Goal: Task Accomplishment & Management: Manage account settings

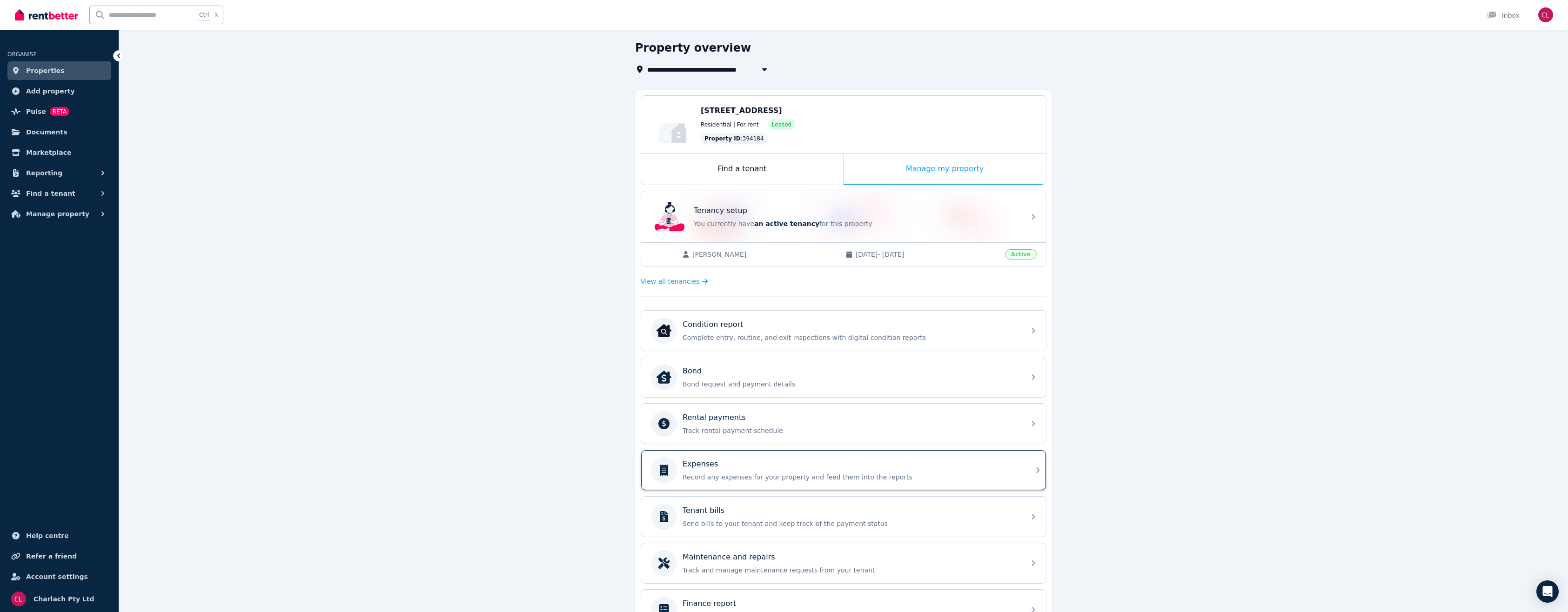
scroll to position [87, 0]
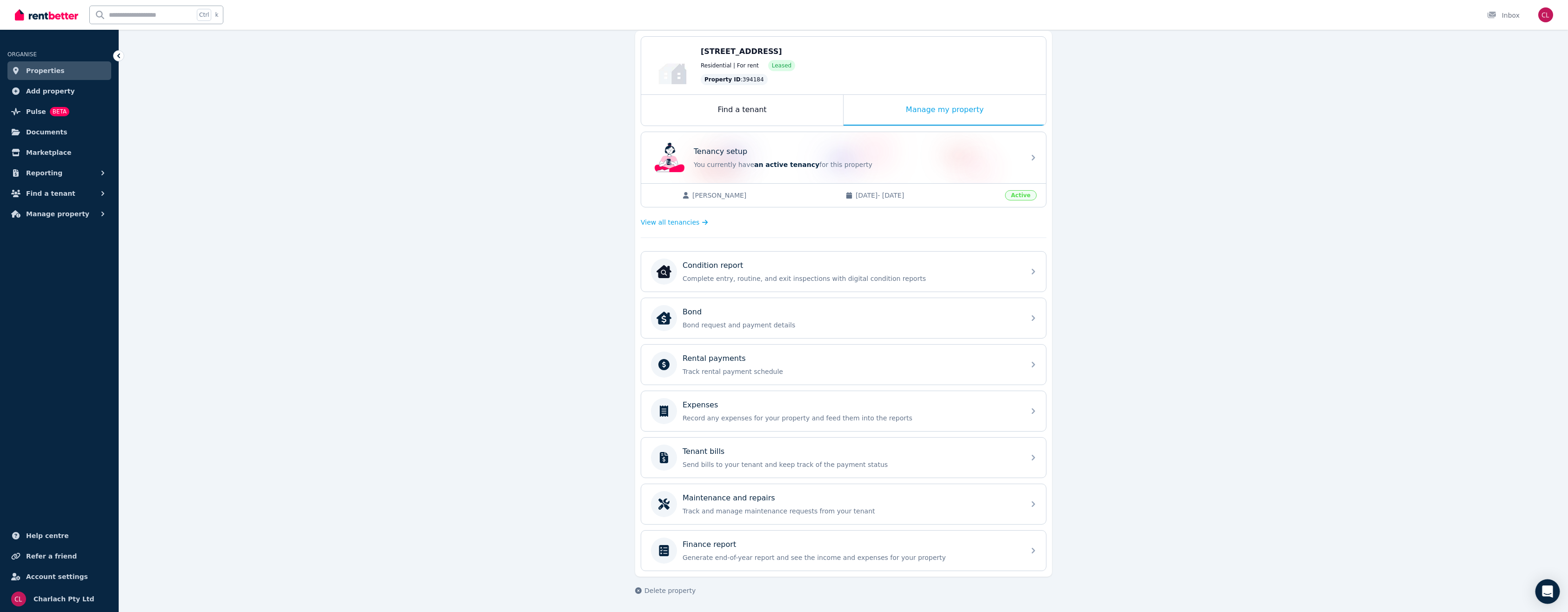
click at [1542, 585] on div "Open Intercom Messenger" at bounding box center [1548, 592] width 25 height 25
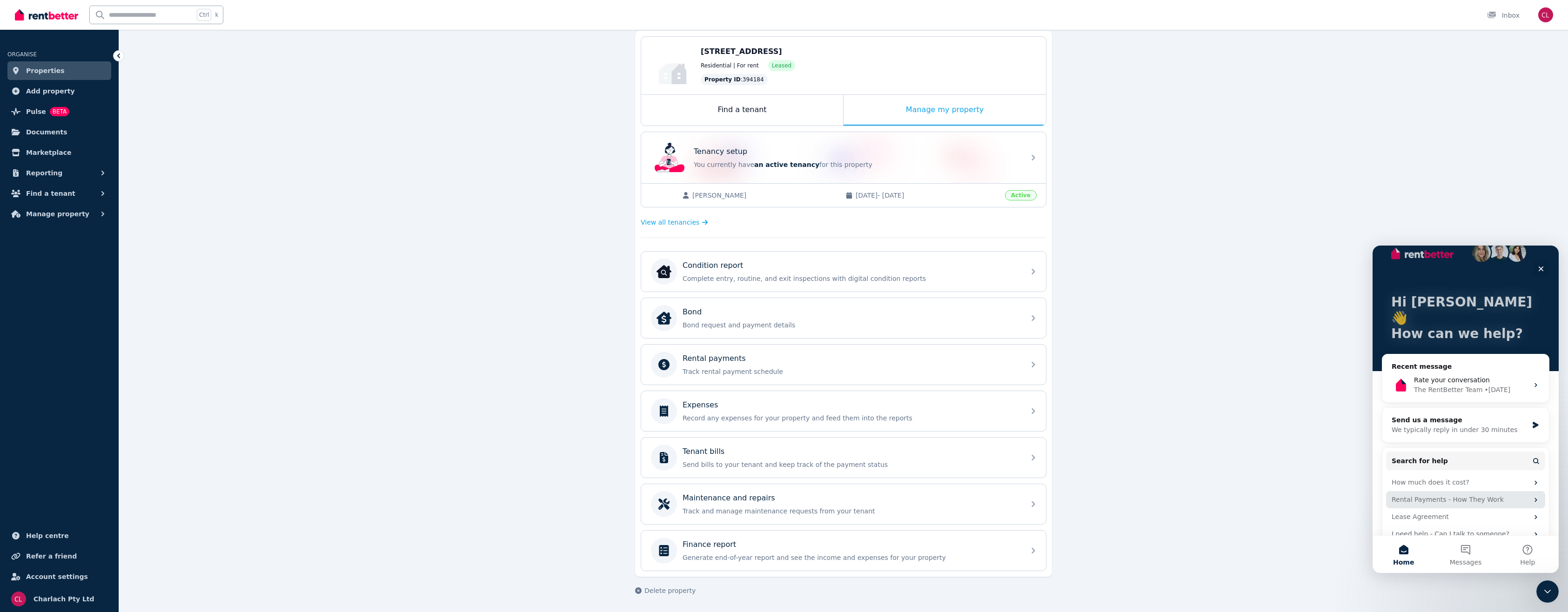
scroll to position [18, 0]
click at [1455, 529] on div "I need help - Can I talk to someone?" at bounding box center [1460, 533] width 137 height 10
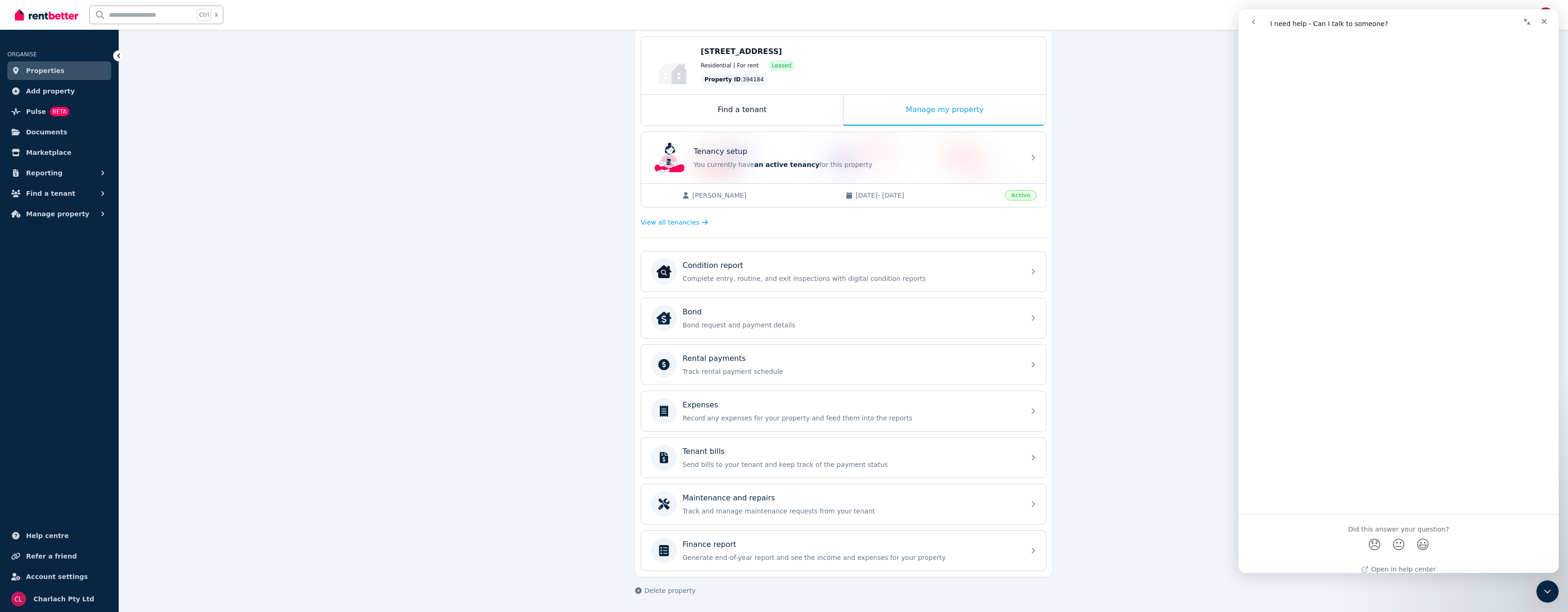
scroll to position [824, 0]
click at [51, 212] on span "Manage property" at bounding box center [57, 214] width 63 height 11
click at [96, 343] on span "Maintenance" at bounding box center [72, 345] width 63 height 11
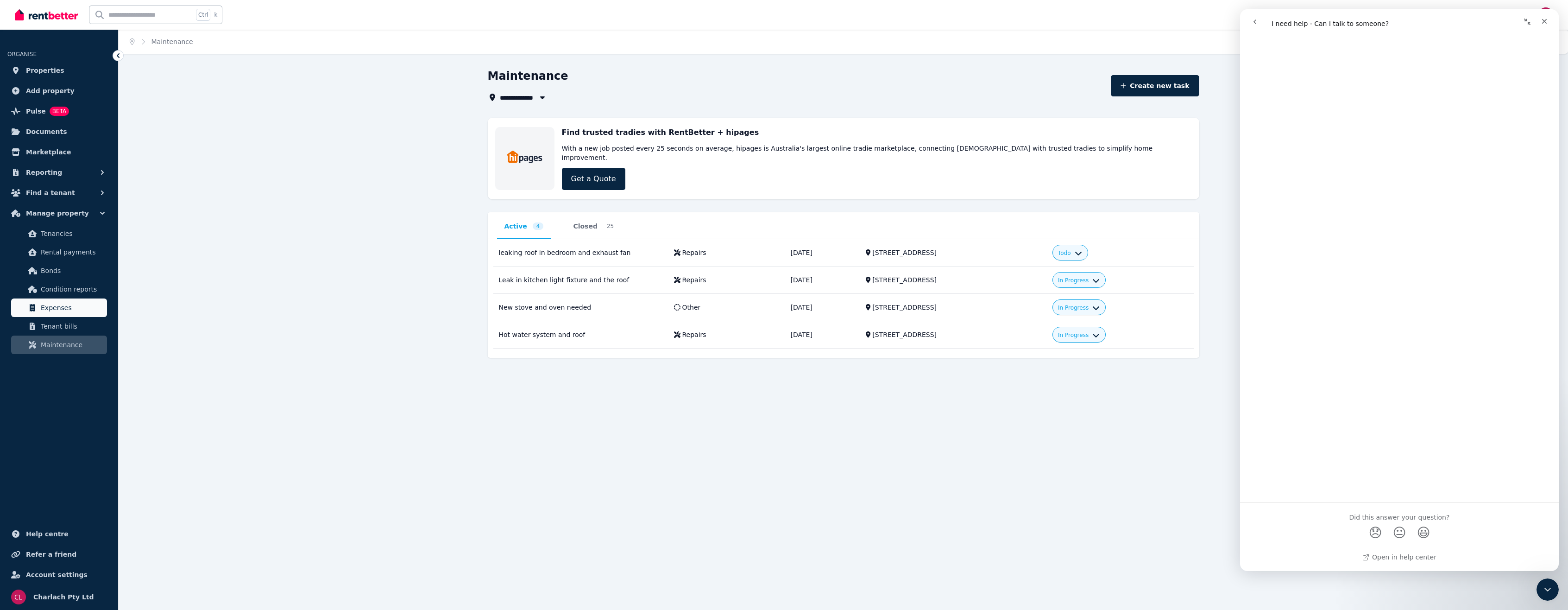
click at [86, 302] on span "Expenses" at bounding box center [72, 307] width 62 height 11
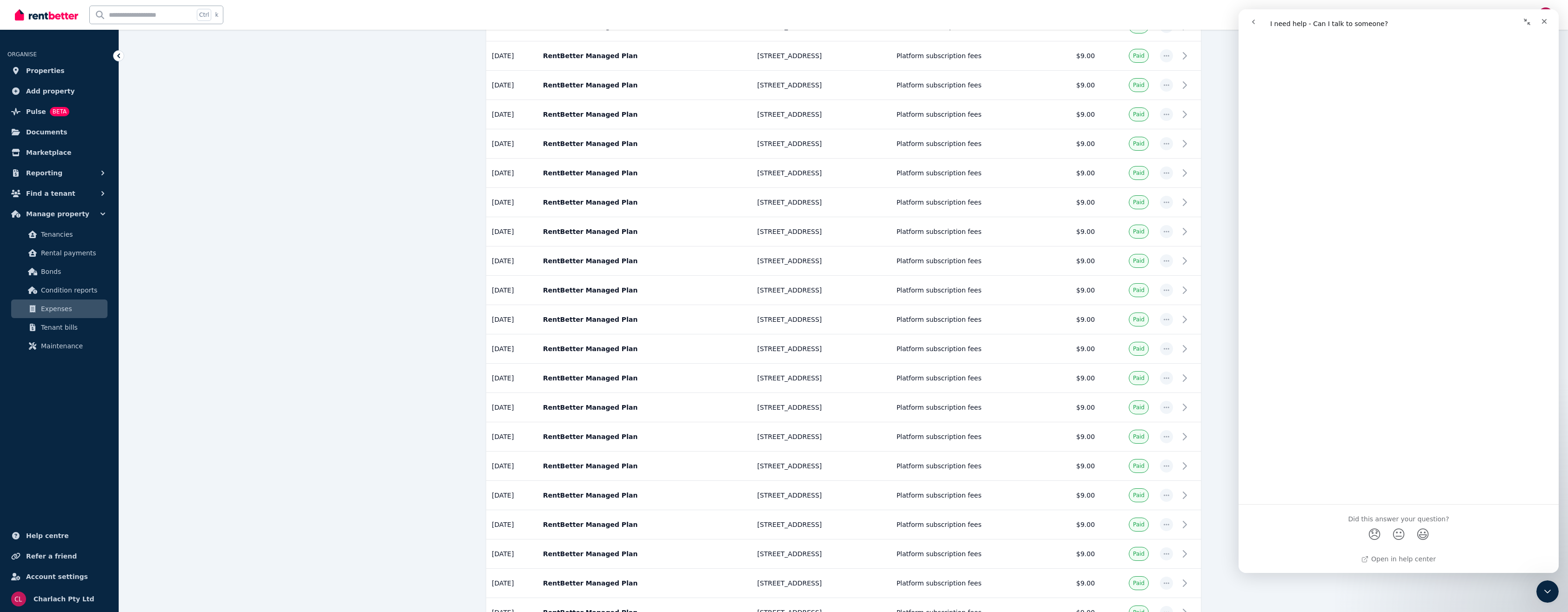
scroll to position [279, 0]
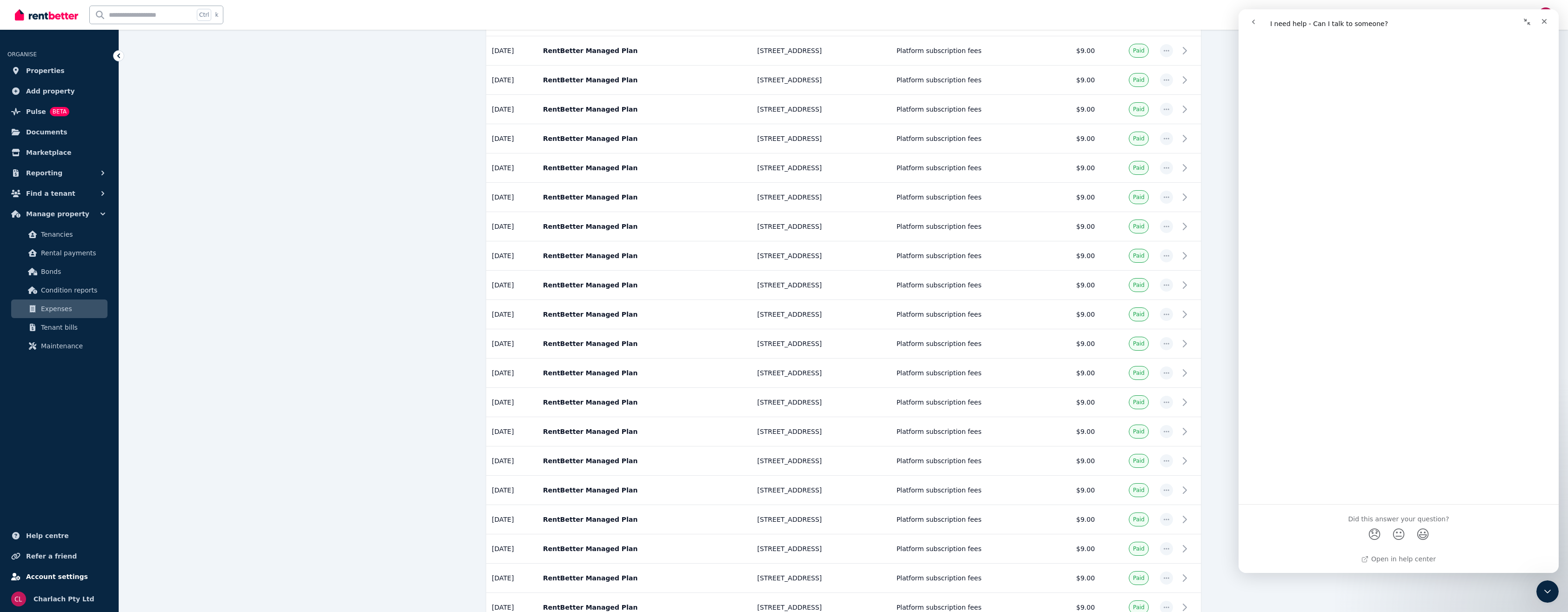
click at [68, 572] on span "Account settings" at bounding box center [57, 576] width 62 height 11
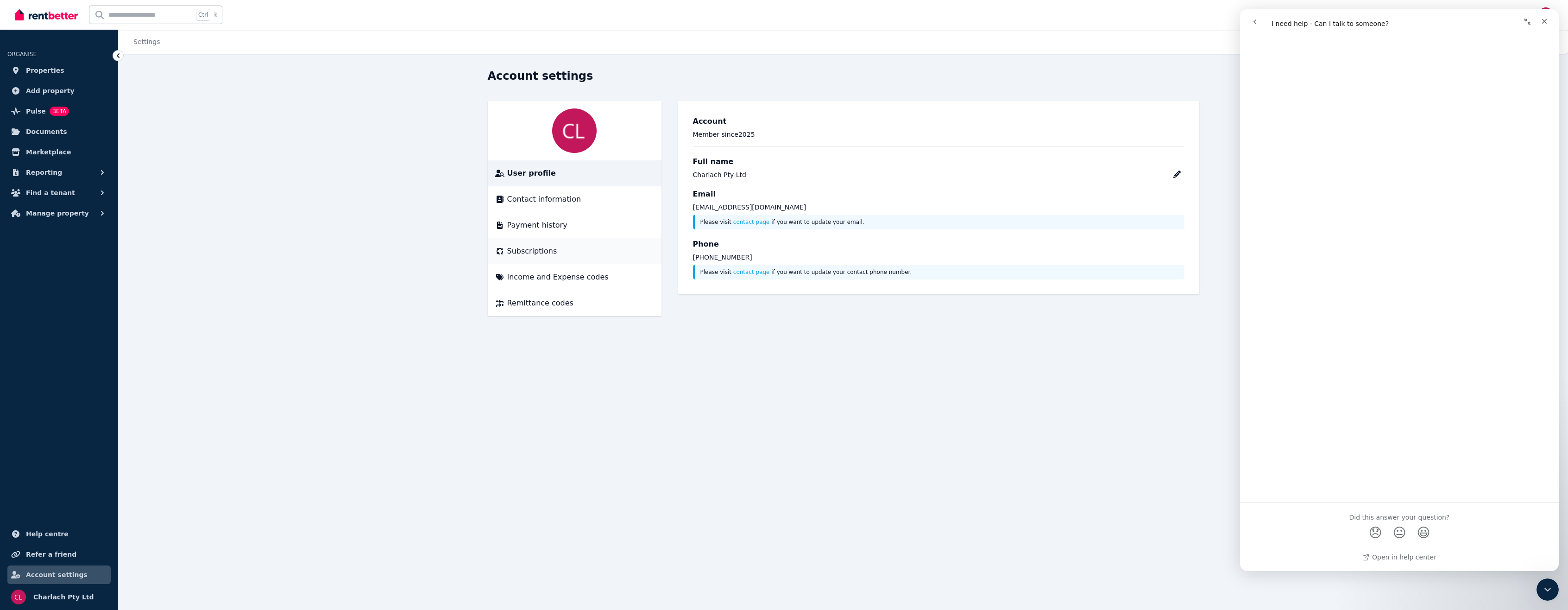
click at [512, 255] on span "Subscriptions" at bounding box center [532, 251] width 50 height 11
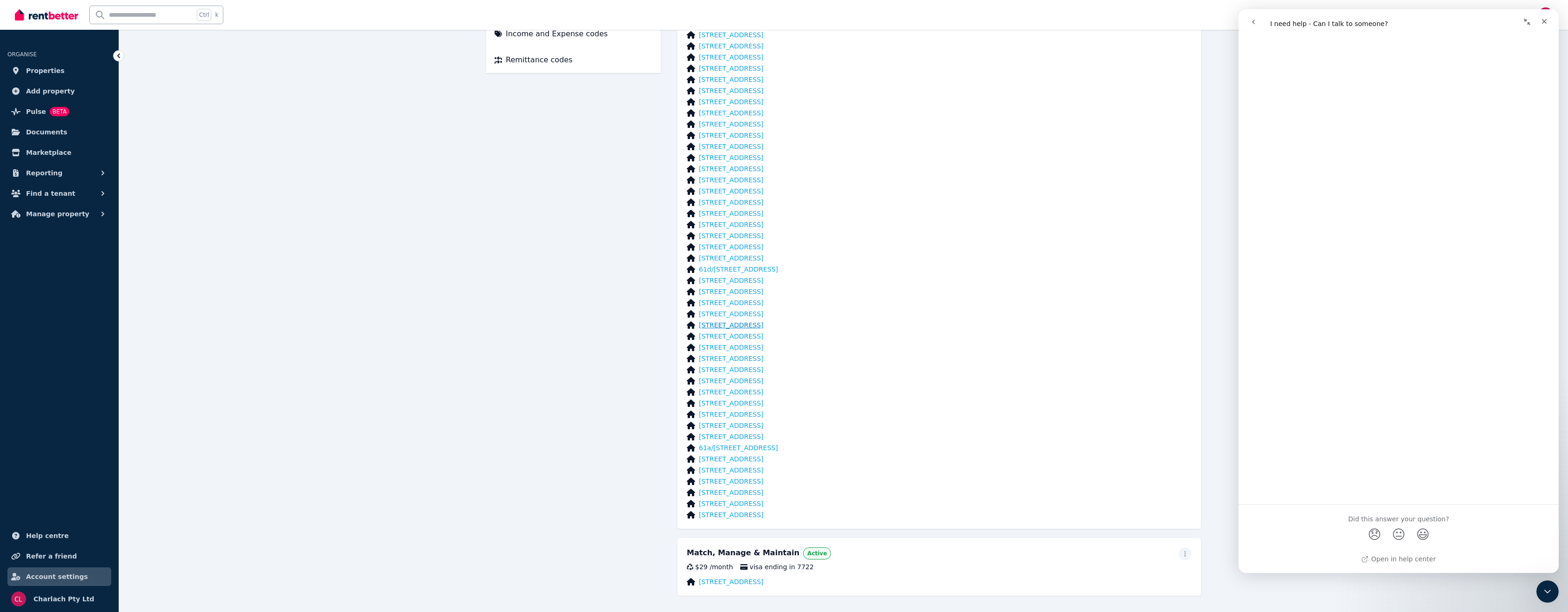
scroll to position [254, 0]
click at [1183, 543] on icon "button" at bounding box center [1184, 544] width 7 height 7
drag, startPoint x: 1002, startPoint y: 534, endPoint x: 1016, endPoint y: 530, distance: 14.6
click at [1003, 534] on div "Match, Manage & Maintain Active Update payment method Cancel plan $29 / month v…" at bounding box center [939, 557] width 524 height 57
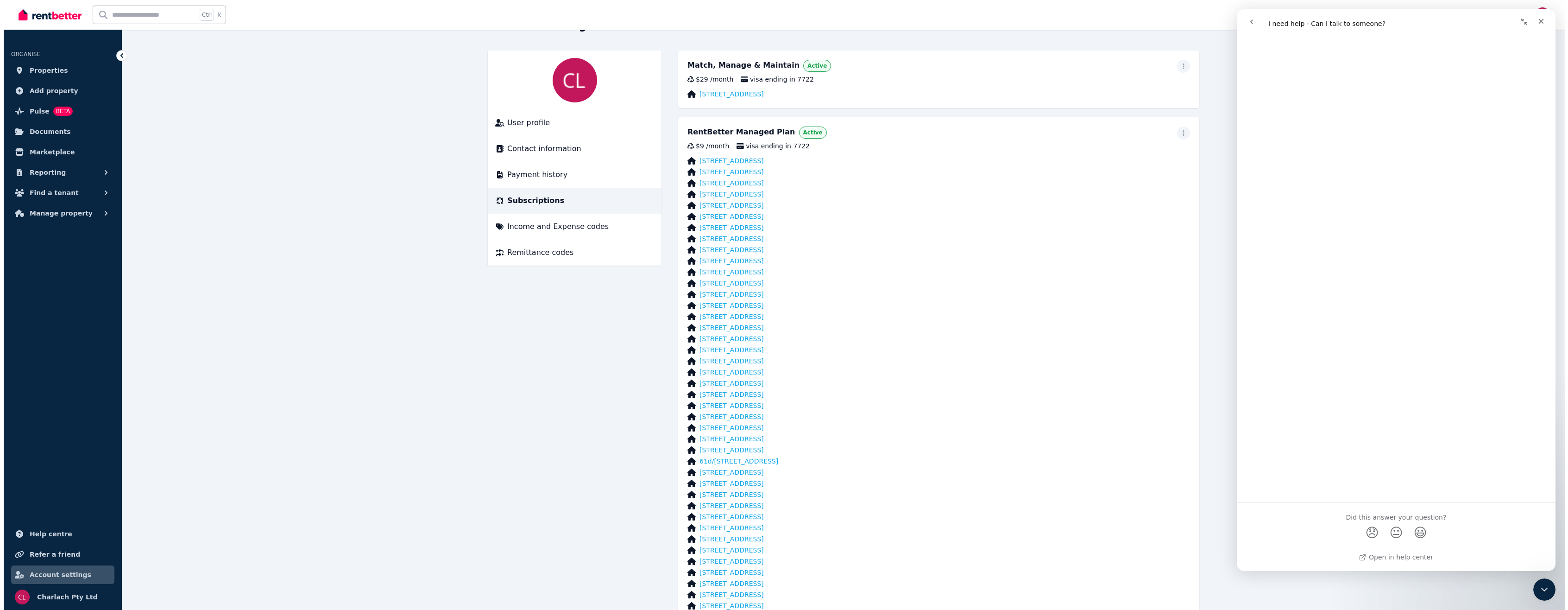
scroll to position [0, 0]
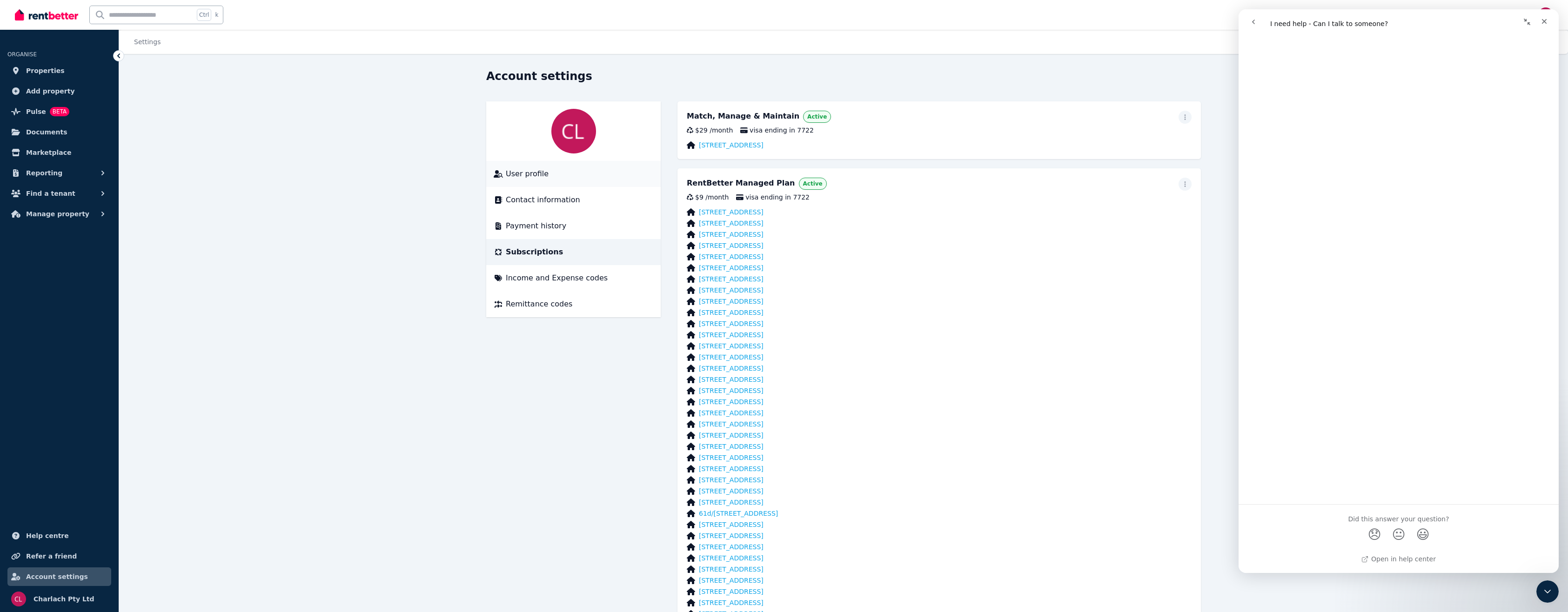
click at [530, 172] on span "User profile" at bounding box center [527, 173] width 43 height 11
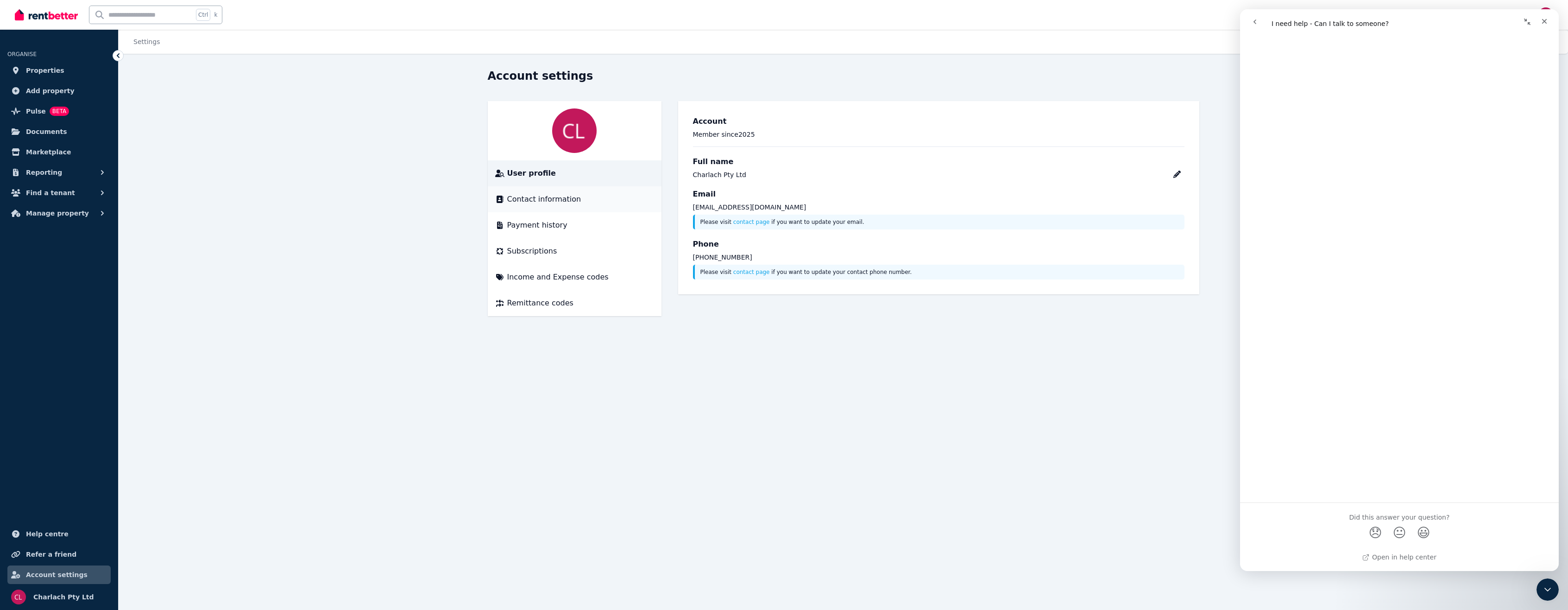
click at [542, 199] on span "Contact information" at bounding box center [544, 199] width 74 height 11
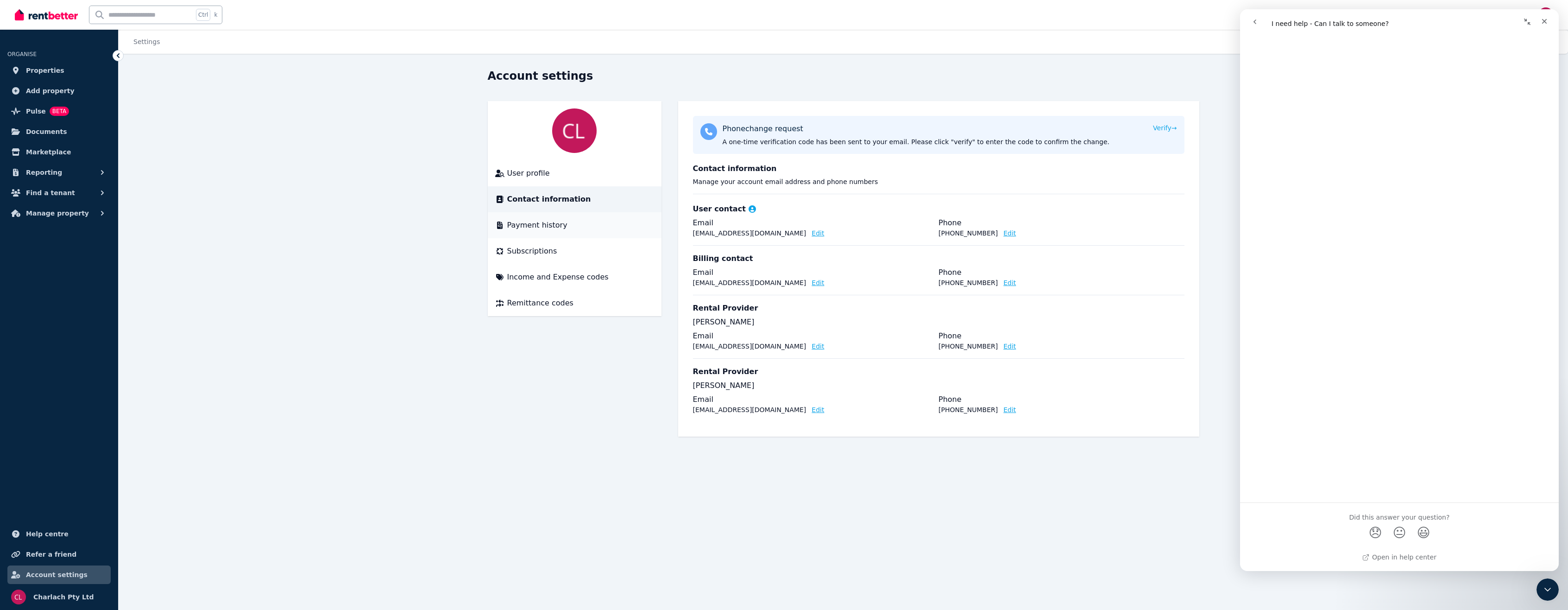
click at [549, 214] on li "Payment history" at bounding box center [575, 225] width 174 height 26
click at [555, 225] on span "Payment history" at bounding box center [537, 225] width 60 height 11
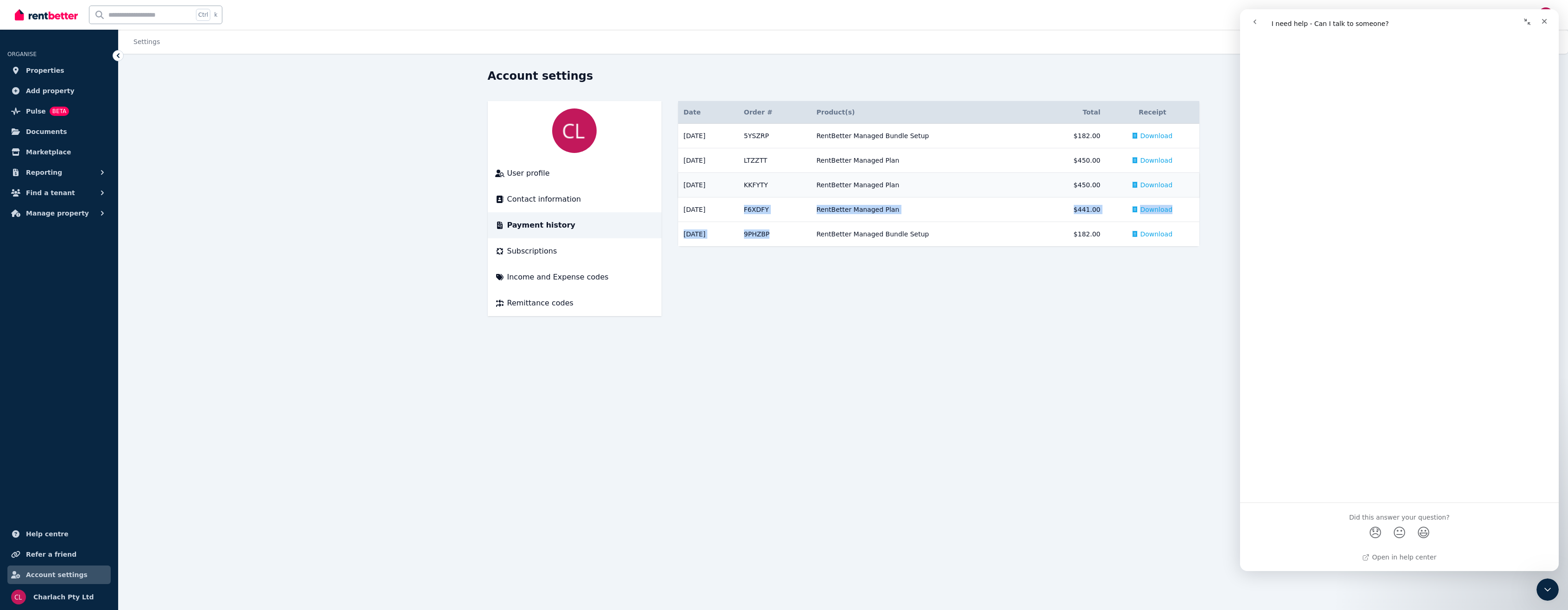
click at [705, 194] on tbody "[DATE] # 5YSZRP RentBetter Managed Bundle Setup RentBetter Managed Bundle Setup…" at bounding box center [938, 184] width 521 height 123
click at [997, 193] on td "RentBetter Managed Plan" at bounding box center [923, 185] width 225 height 25
click at [1150, 157] on span "Download" at bounding box center [1156, 160] width 32 height 9
click at [88, 205] on button "Manage property" at bounding box center [58, 213] width 103 height 19
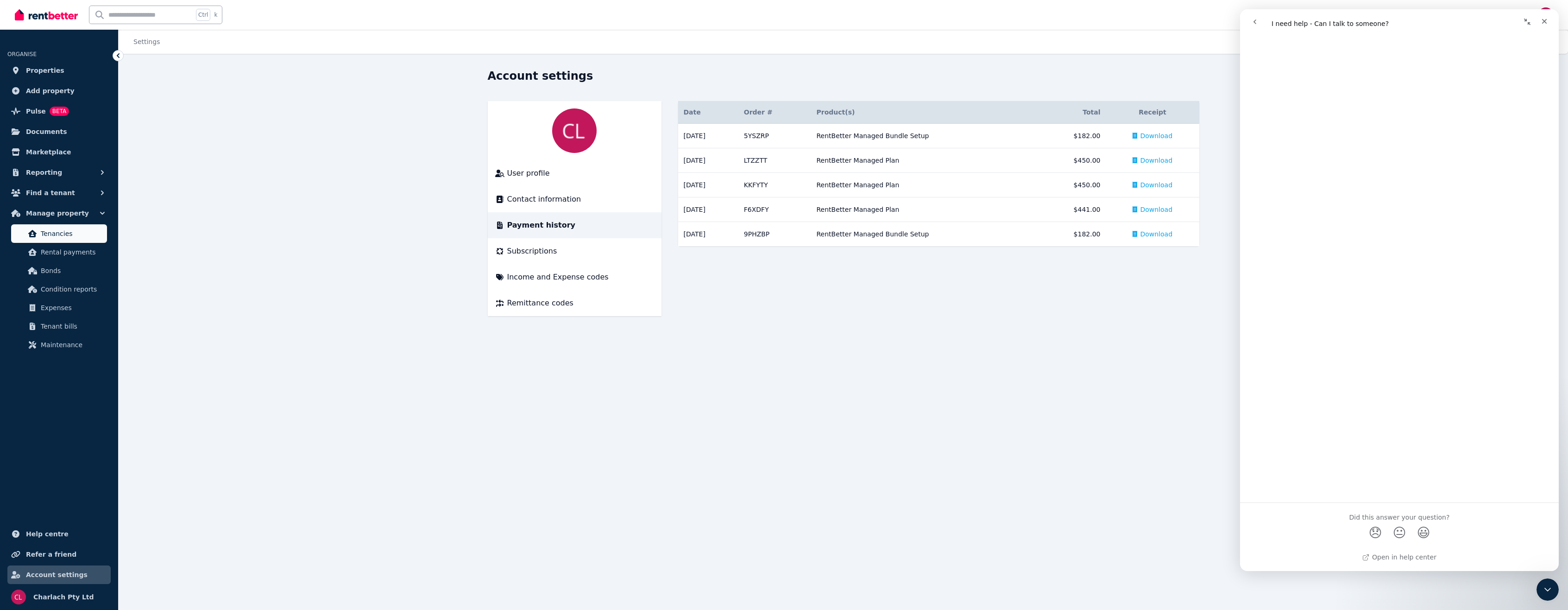
click at [50, 225] on link "Tenancies" at bounding box center [59, 233] width 96 height 19
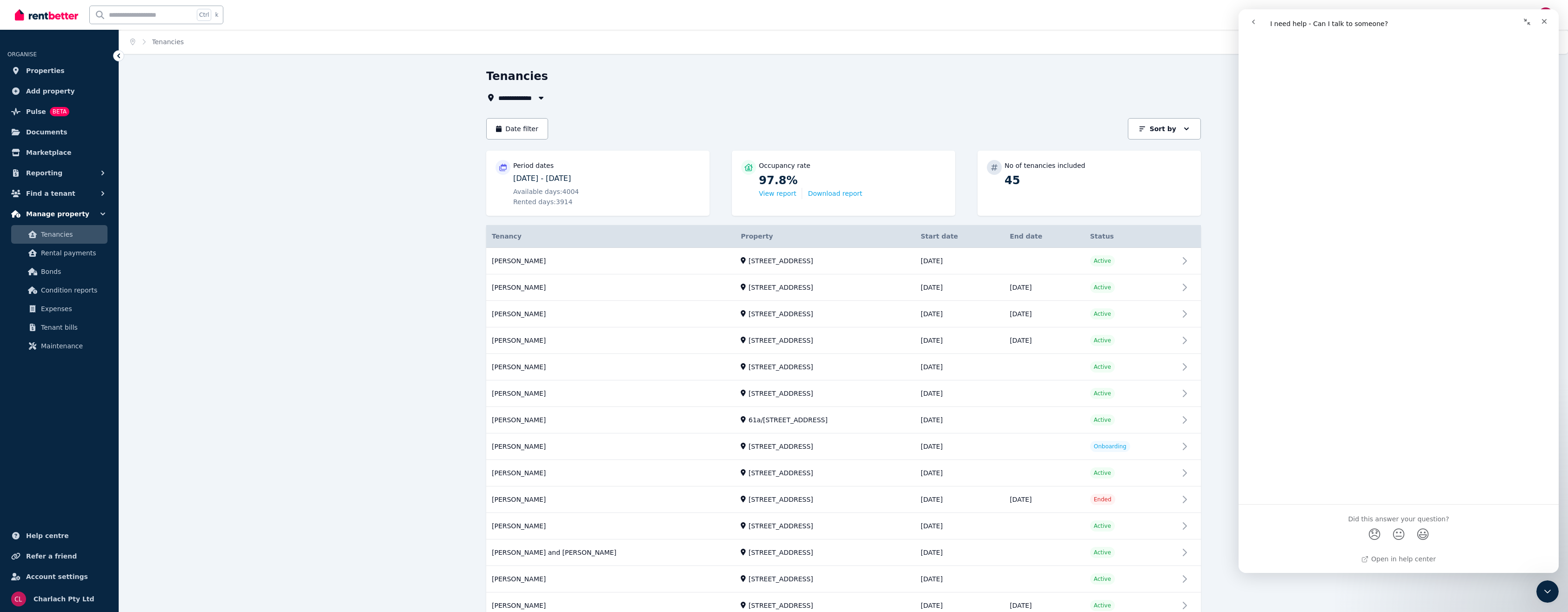
click at [52, 220] on button "Manage property" at bounding box center [59, 214] width 104 height 19
click at [52, 185] on button "Find a tenant" at bounding box center [59, 194] width 104 height 19
click at [82, 246] on span "Applications" at bounding box center [72, 251] width 63 height 11
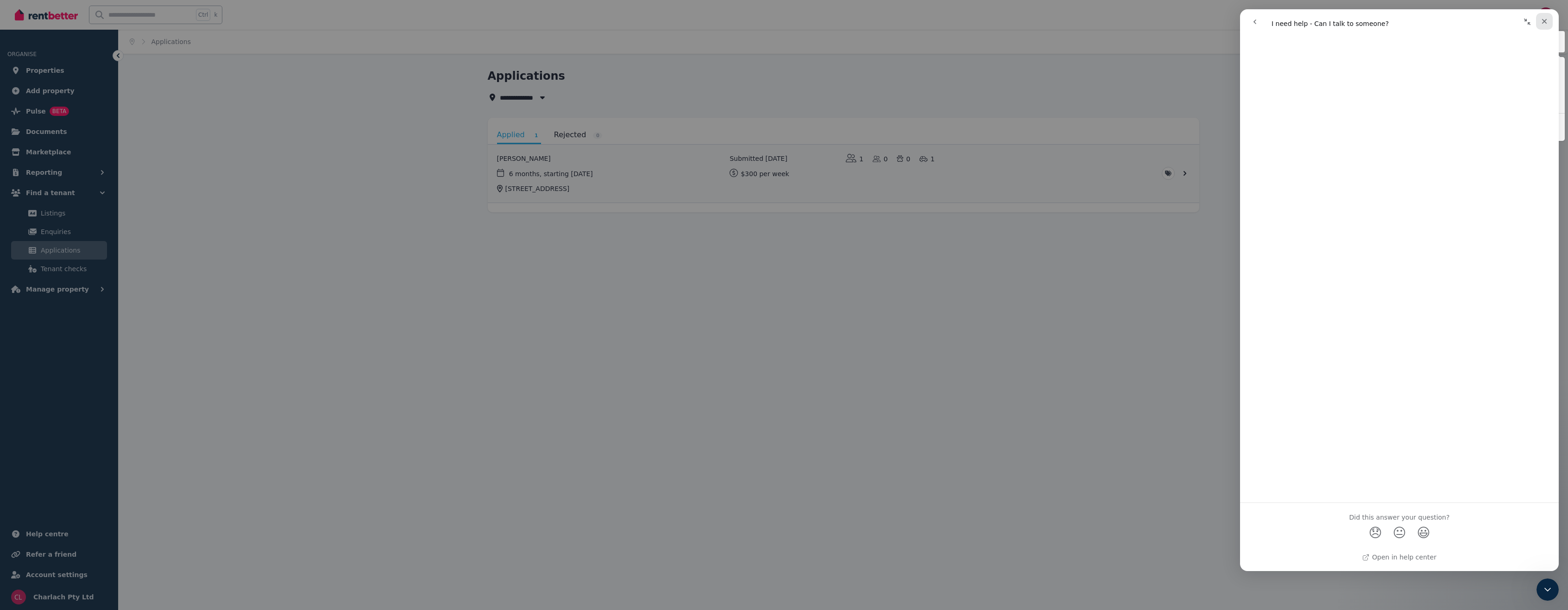
click at [1548, 24] on div "Close" at bounding box center [1545, 21] width 17 height 17
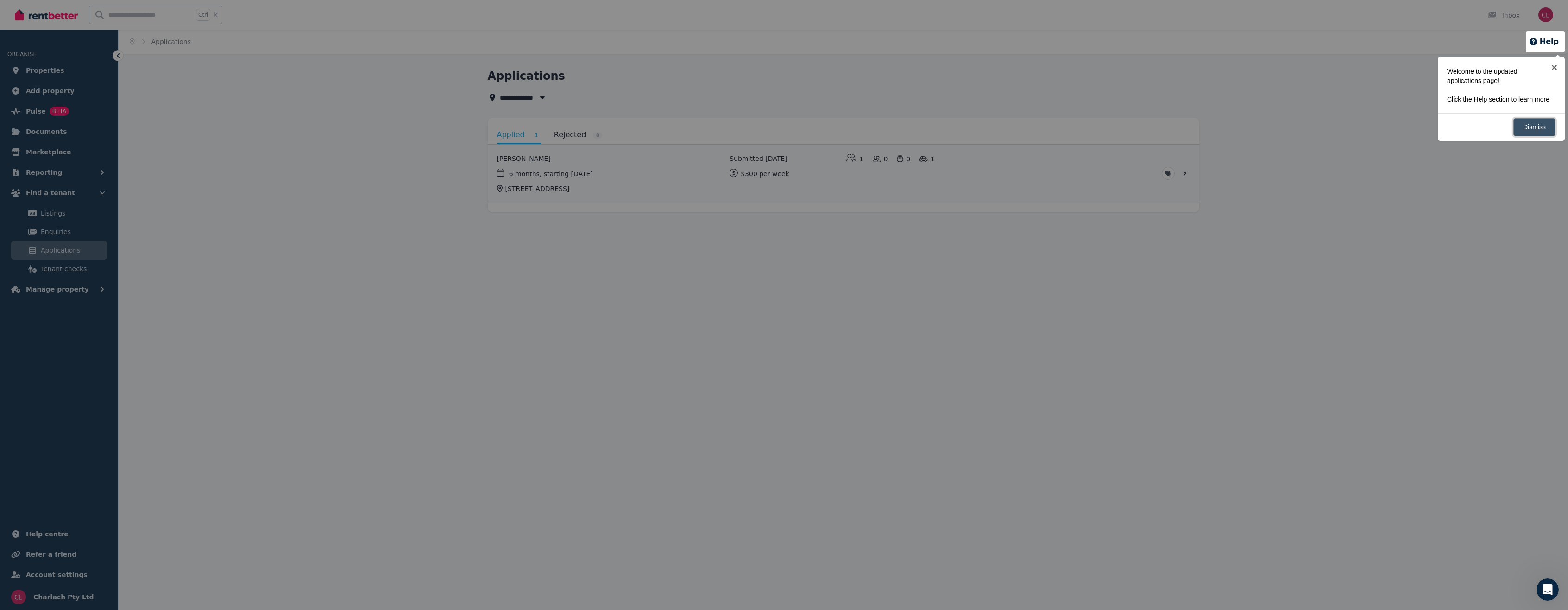
click at [1541, 121] on link "Dismiss" at bounding box center [1534, 127] width 42 height 18
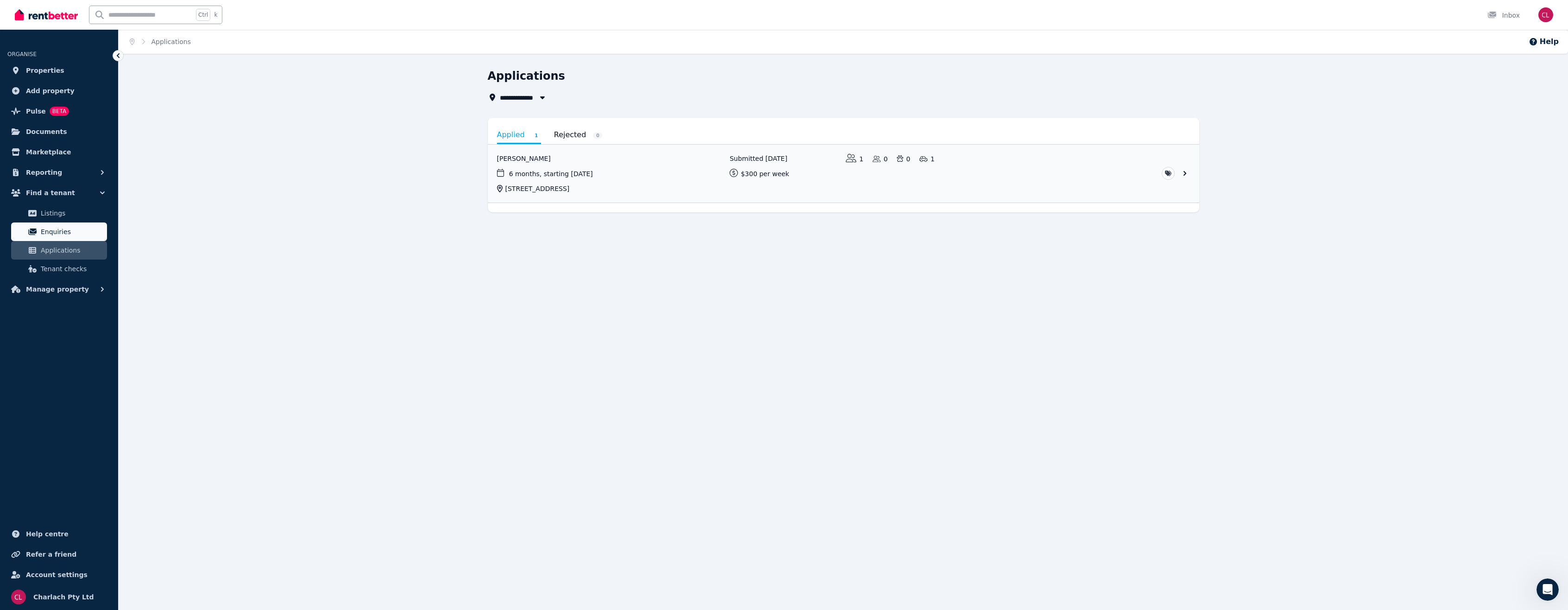
click at [68, 225] on link "Enquiries" at bounding box center [59, 231] width 96 height 19
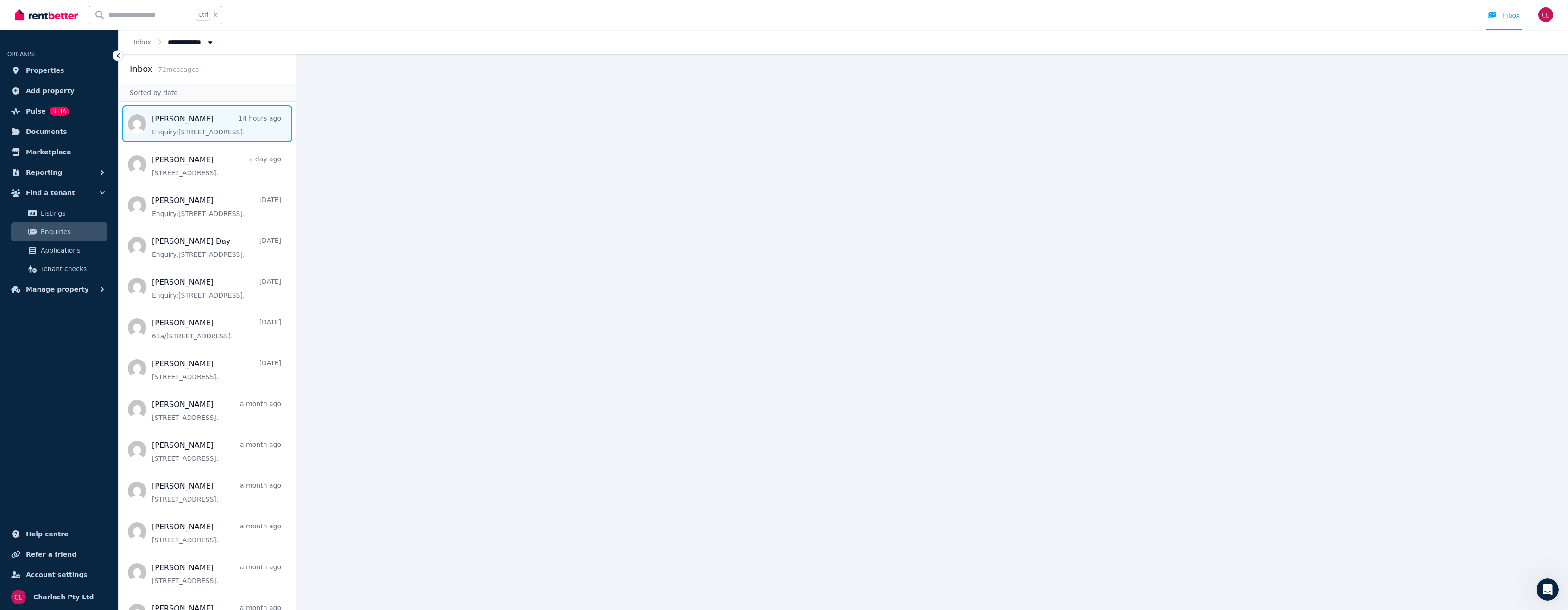
click at [188, 127] on span "Message list" at bounding box center [207, 123] width 177 height 37
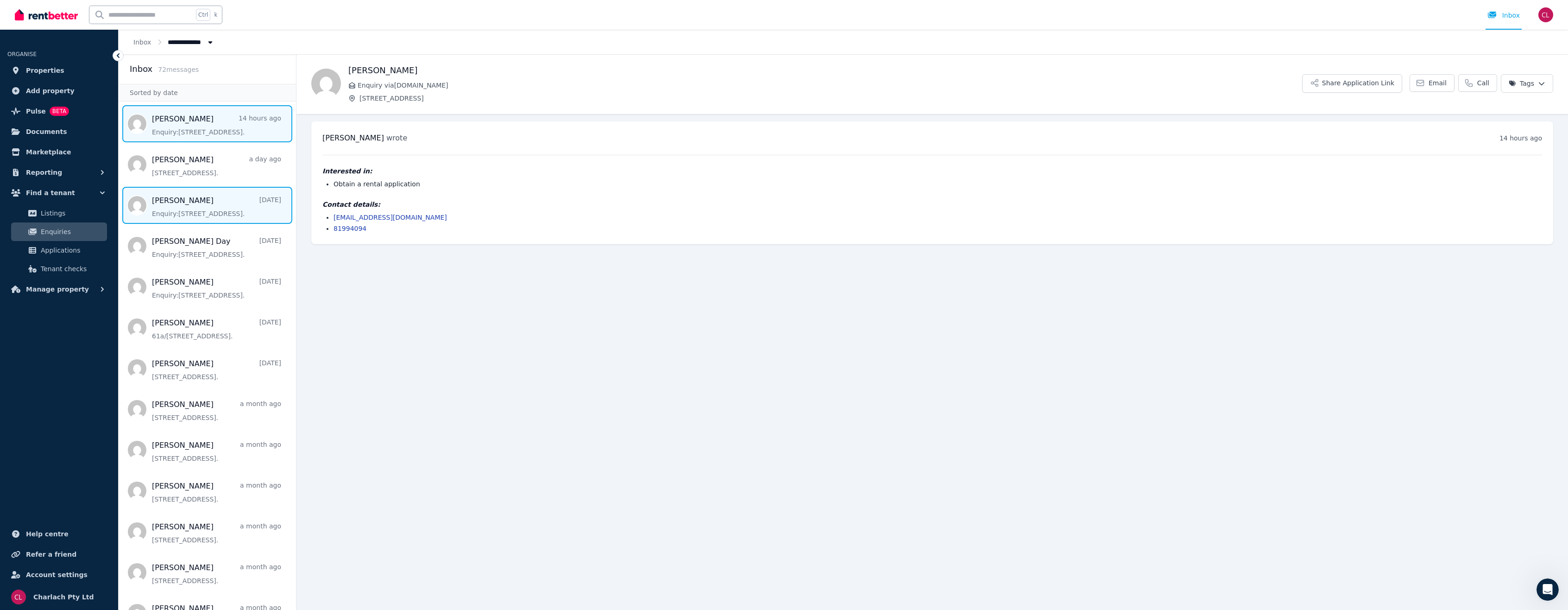
click at [186, 205] on span "Message list" at bounding box center [207, 205] width 177 height 37
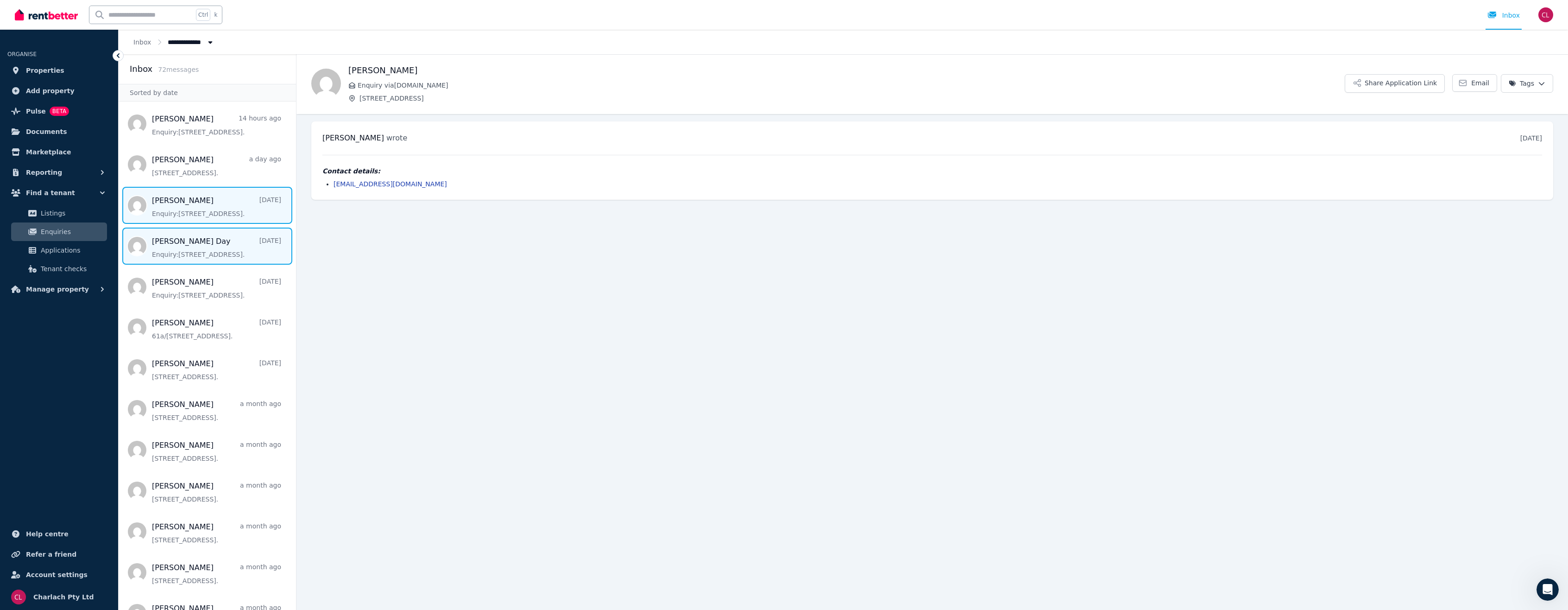
click at [237, 261] on span "Message list" at bounding box center [207, 246] width 177 height 37
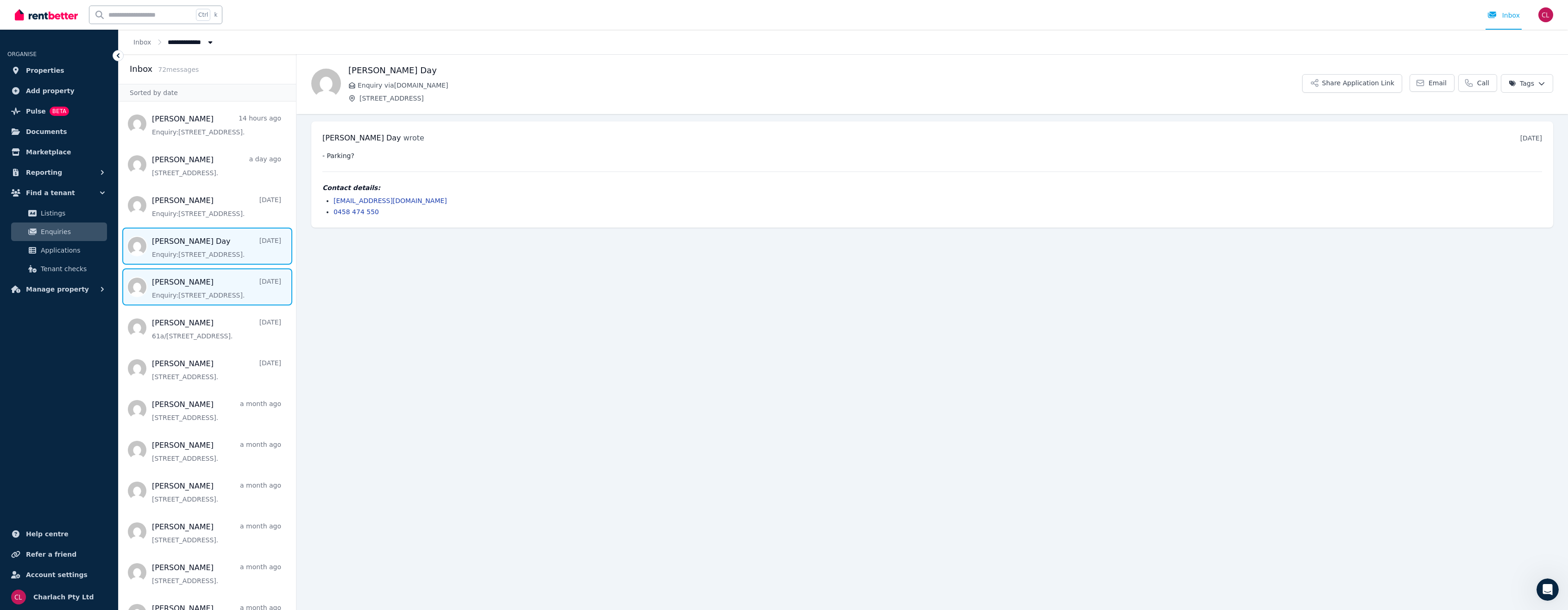
click at [250, 282] on span "Message list" at bounding box center [207, 286] width 177 height 37
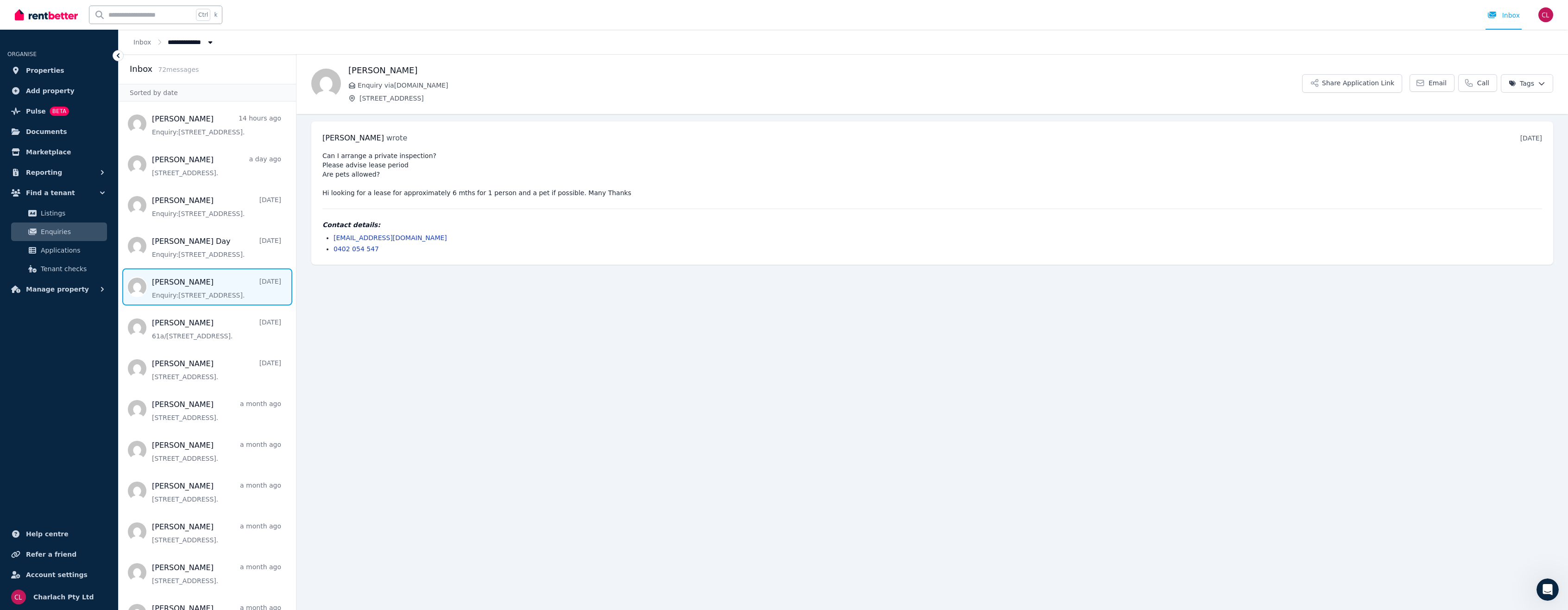
drag, startPoint x: 237, startPoint y: 281, endPoint x: 195, endPoint y: 282, distance: 42.0
click at [192, 282] on span "Message list" at bounding box center [207, 286] width 177 height 37
click at [160, 211] on span "Message list" at bounding box center [207, 205] width 177 height 37
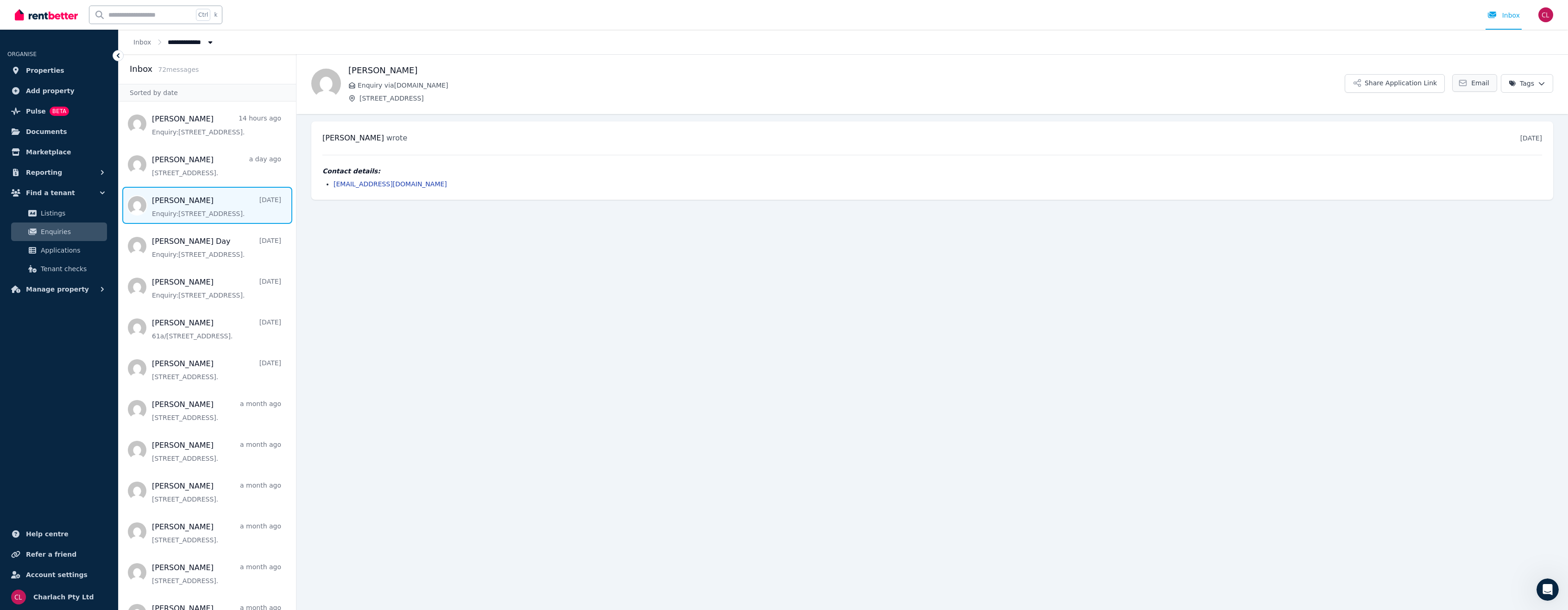
click at [1467, 83] on icon at bounding box center [1463, 83] width 9 height 9
click at [1383, 84] on button "Share Application Link" at bounding box center [1395, 83] width 100 height 19
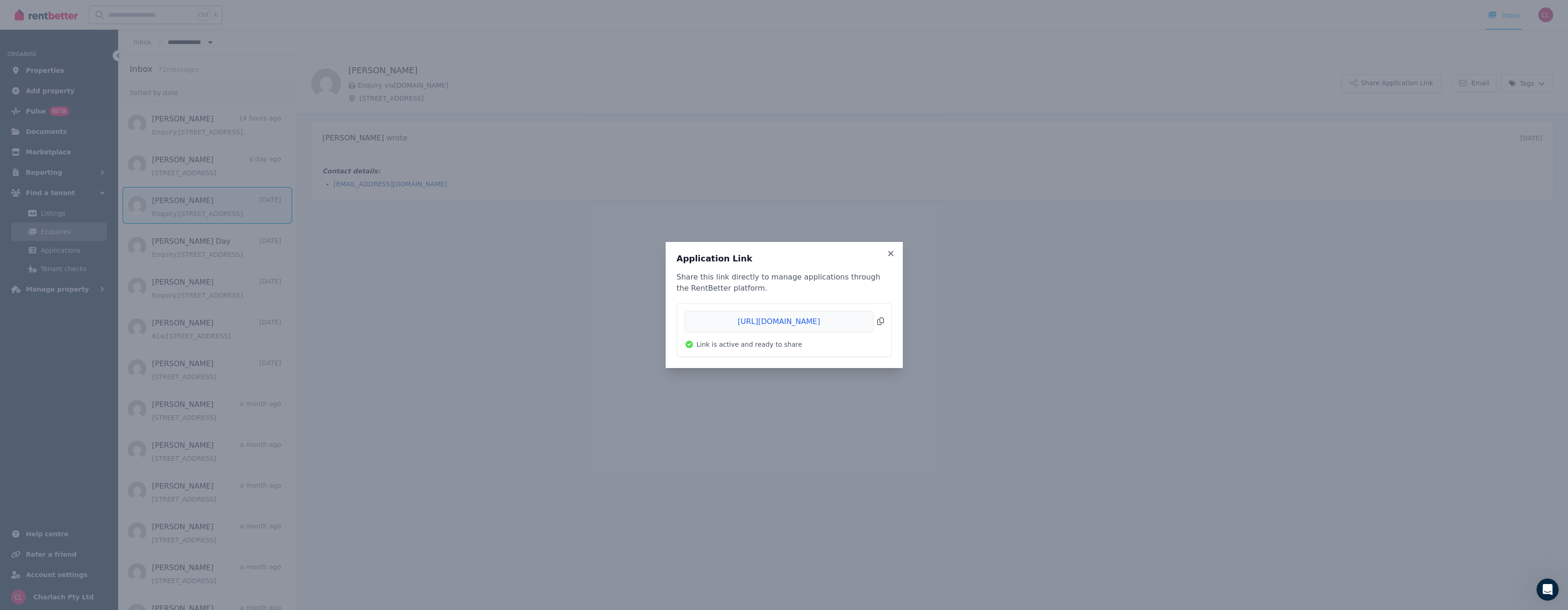
click at [880, 320] on span "Copied!" at bounding box center [784, 322] width 199 height 21
click at [887, 254] on icon at bounding box center [891, 253] width 9 height 8
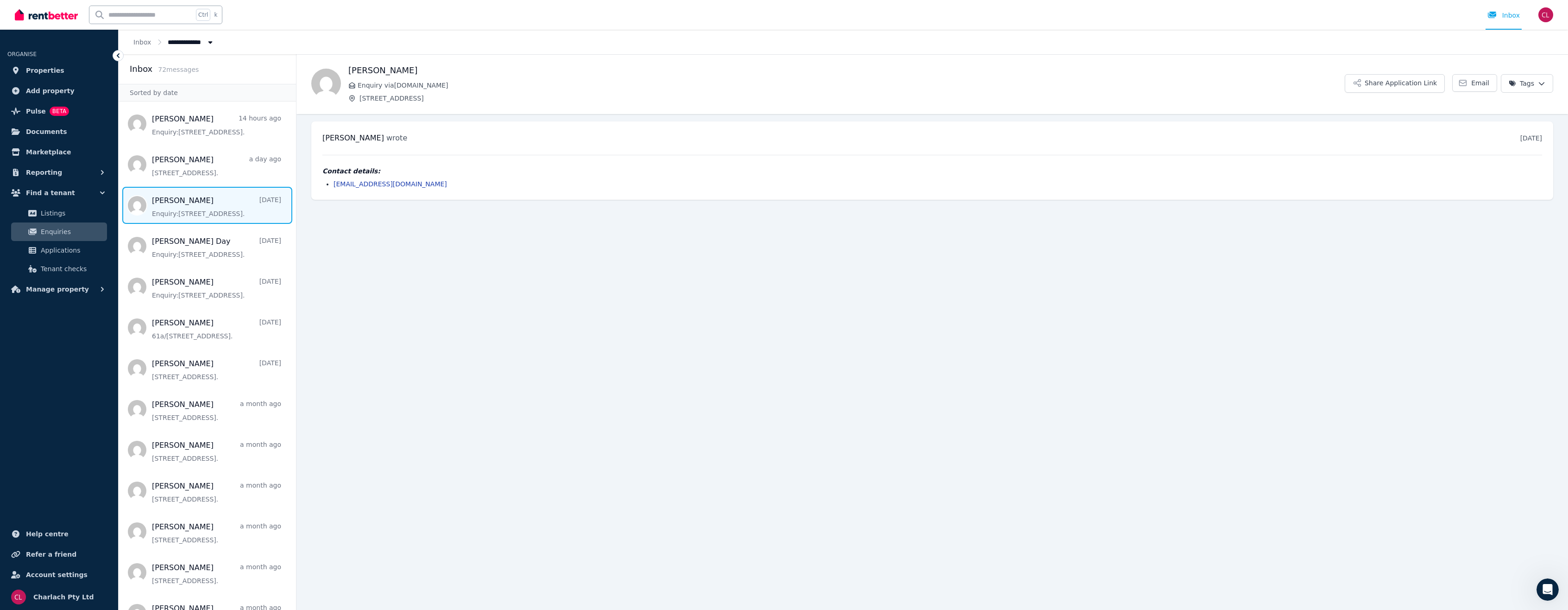
drag, startPoint x: 1476, startPoint y: 79, endPoint x: 1450, endPoint y: 95, distance: 30.5
click at [1476, 79] on span "Email" at bounding box center [1480, 83] width 18 height 9
click at [52, 211] on span "Listings" at bounding box center [72, 213] width 62 height 11
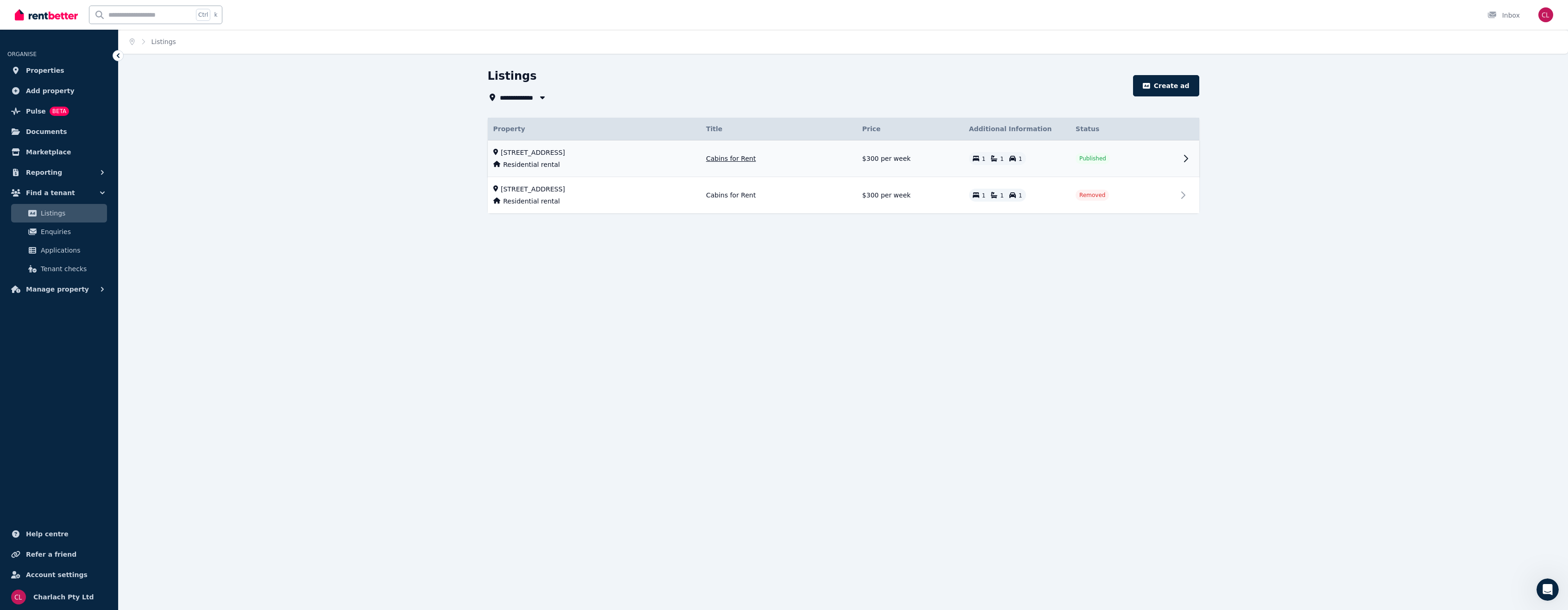
click at [565, 148] on span "[STREET_ADDRESS]" at bounding box center [532, 153] width 64 height 9
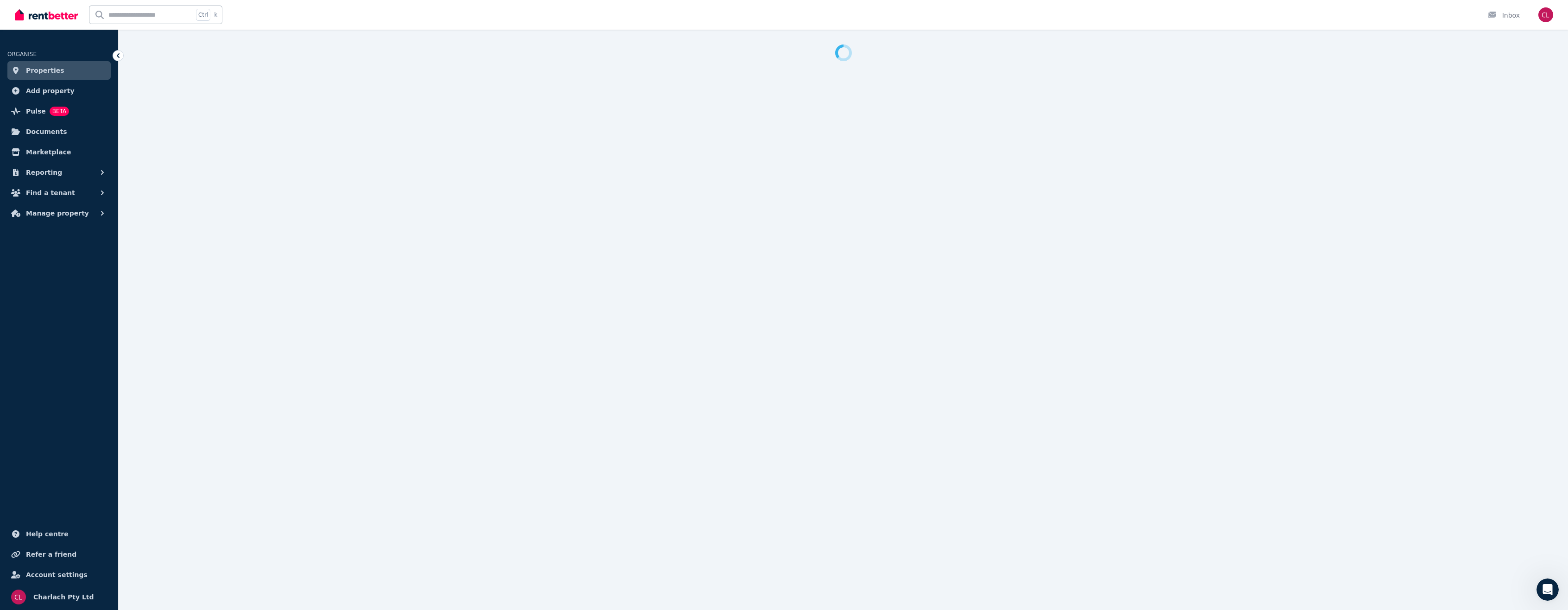
select select "***"
select select "**********"
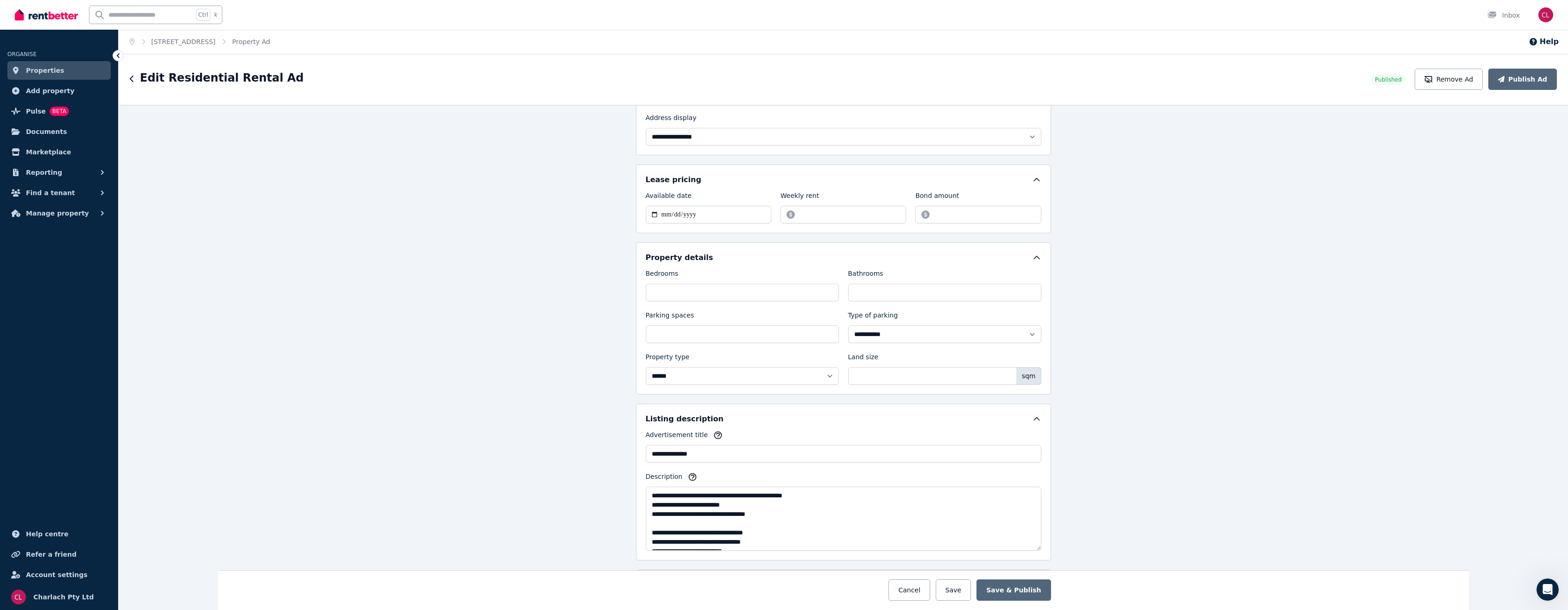
scroll to position [324, 0]
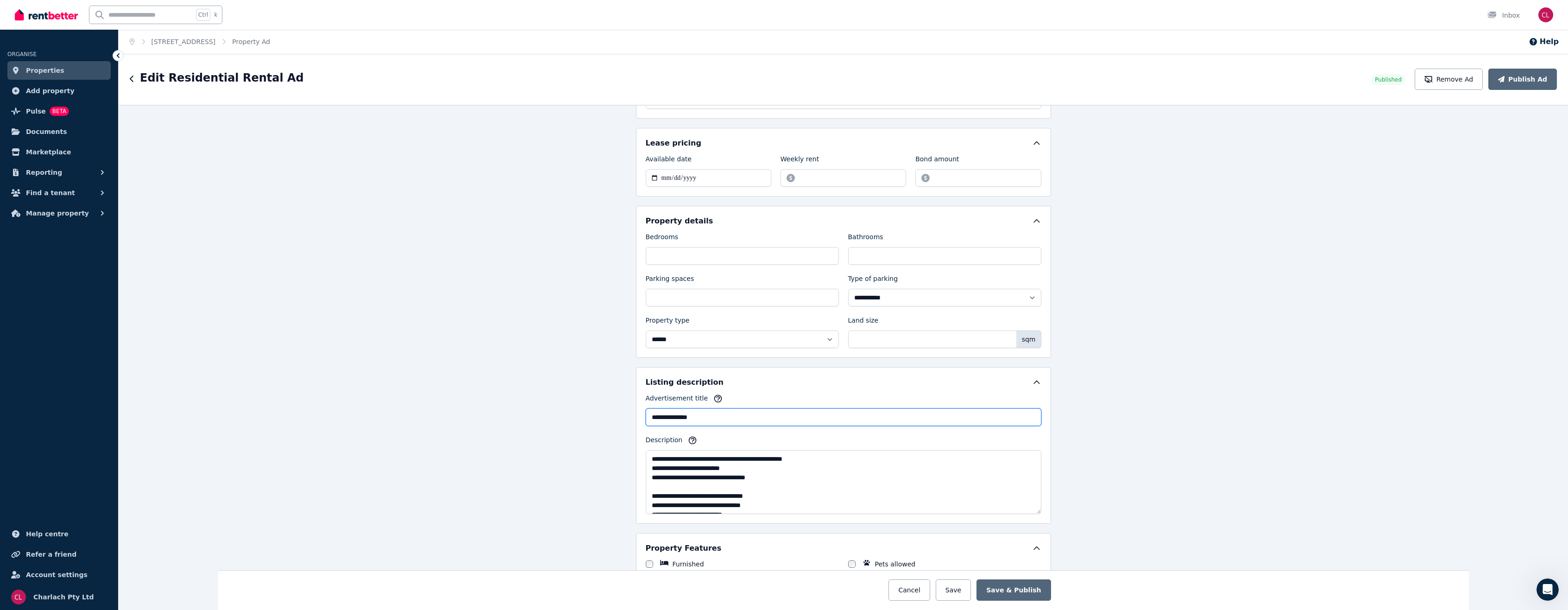
click at [723, 412] on input "**********" at bounding box center [843, 417] width 395 height 18
type input "**********"
click at [1021, 594] on button "Save & Publish" at bounding box center [1014, 590] width 74 height 21
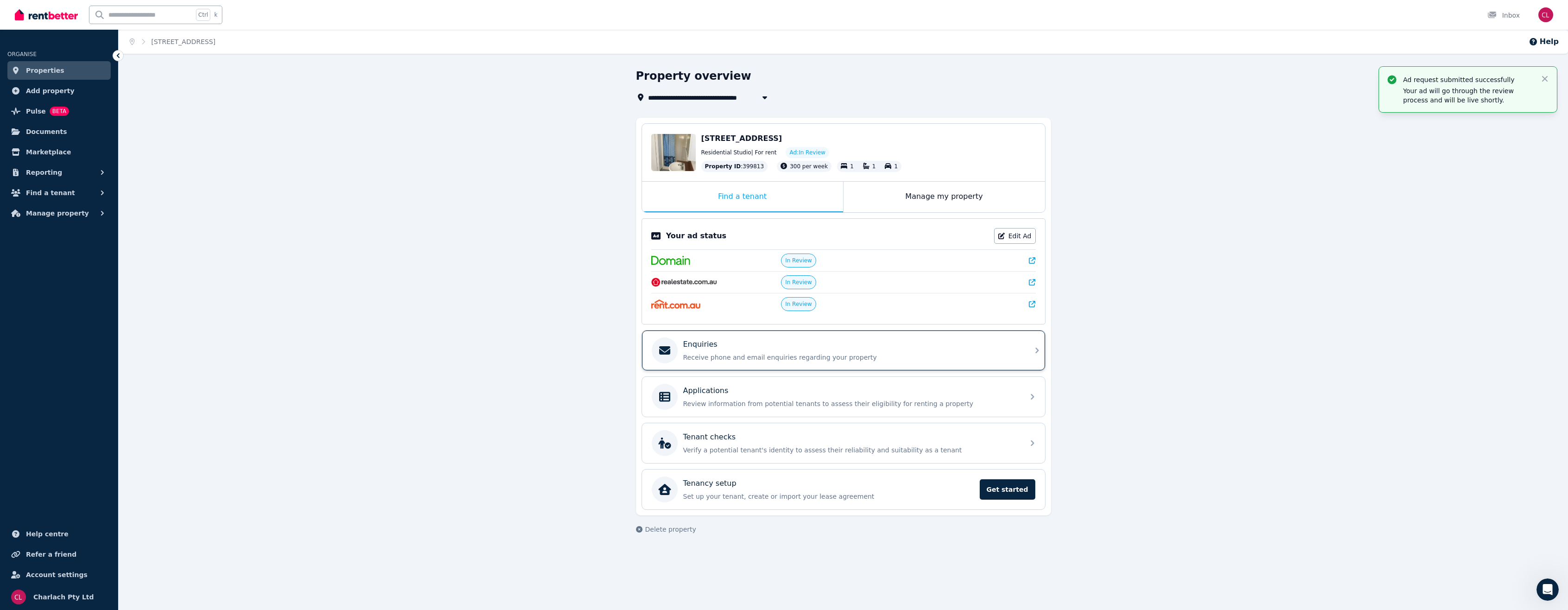
click at [819, 340] on div "Enquiries" at bounding box center [851, 344] width 336 height 11
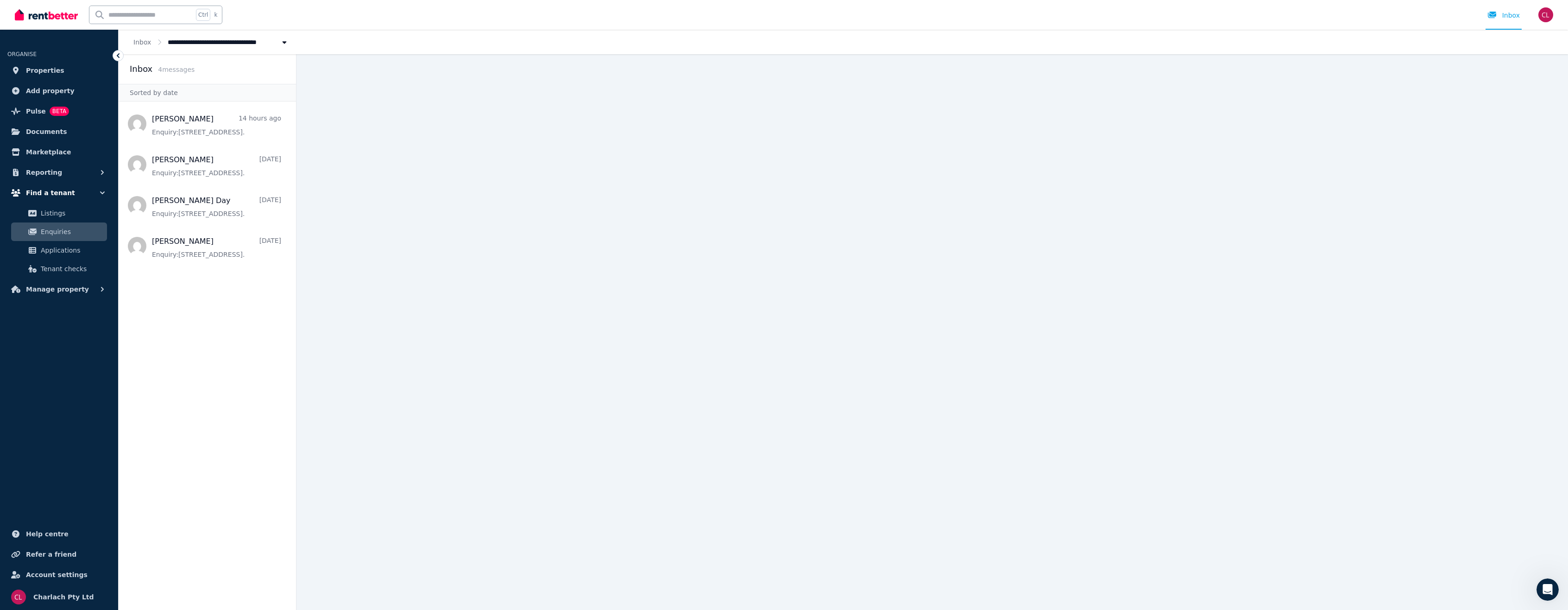
click at [64, 185] on button "Find a tenant" at bounding box center [58, 193] width 103 height 19
click at [75, 64] on link "Properties" at bounding box center [58, 70] width 103 height 19
